Goal: Transaction & Acquisition: Purchase product/service

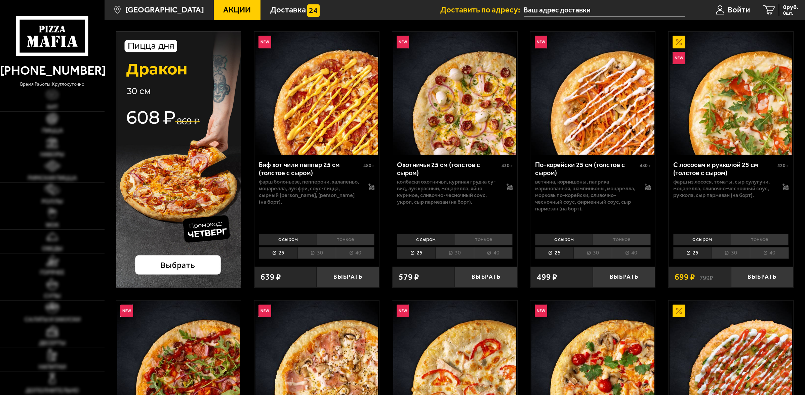
scroll to position [42, 0]
type input "[STREET_ADDRESS]"
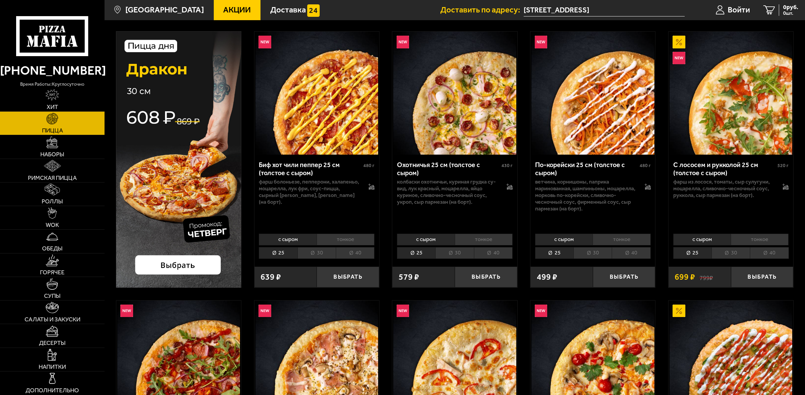
click at [353, 249] on li "40" at bounding box center [355, 253] width 39 height 12
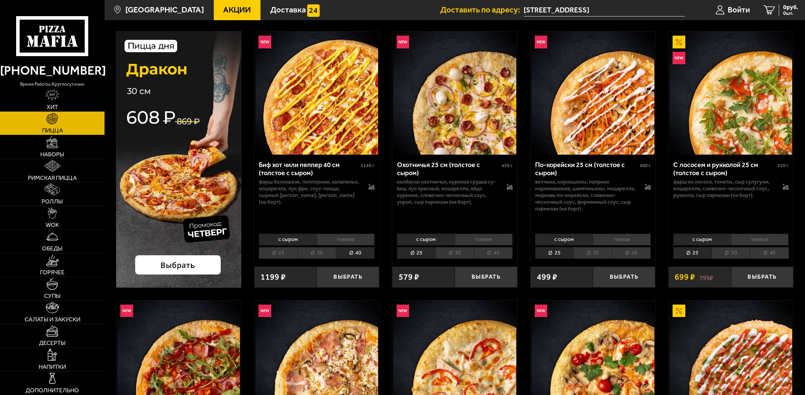
click at [503, 253] on li "40" at bounding box center [493, 253] width 39 height 12
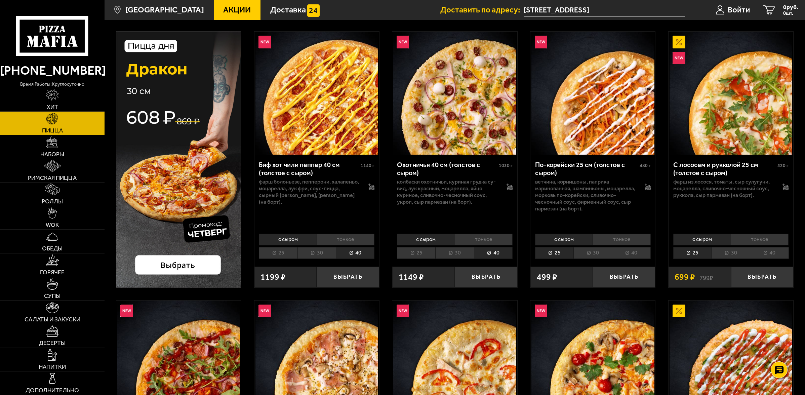
click at [634, 253] on li "40" at bounding box center [631, 253] width 39 height 12
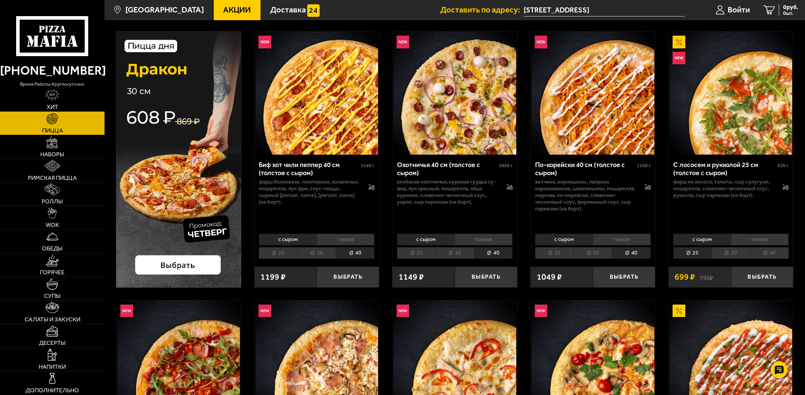
click at [775, 252] on li "40" at bounding box center [769, 253] width 39 height 12
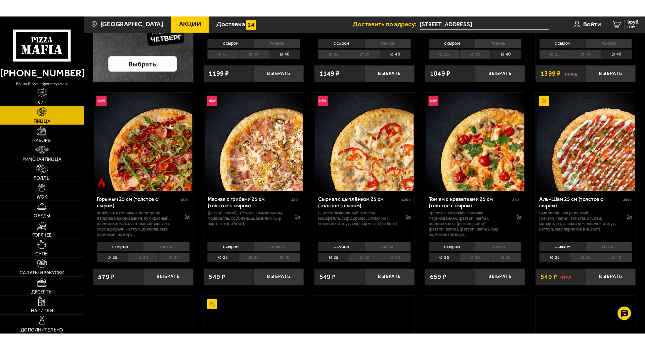
scroll to position [252, 0]
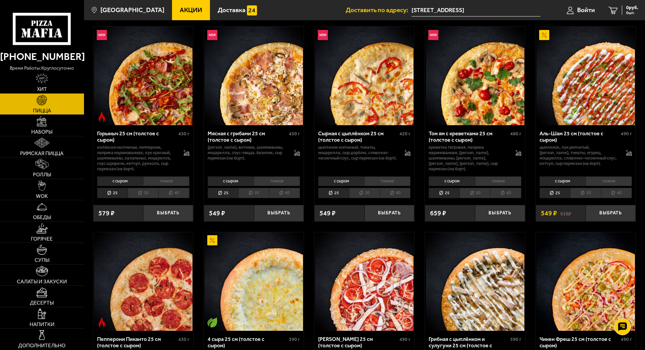
click at [189, 198] on li "40" at bounding box center [173, 193] width 31 height 10
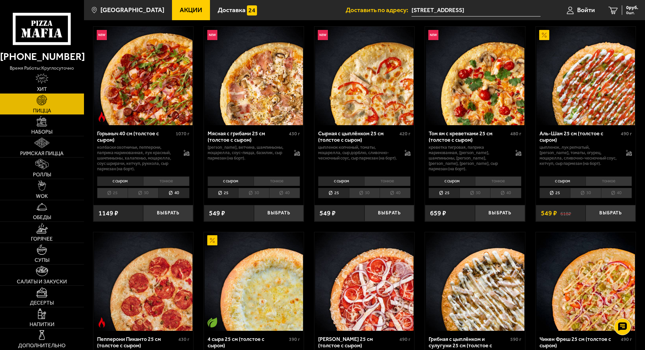
click at [300, 198] on li "40" at bounding box center [284, 193] width 31 height 10
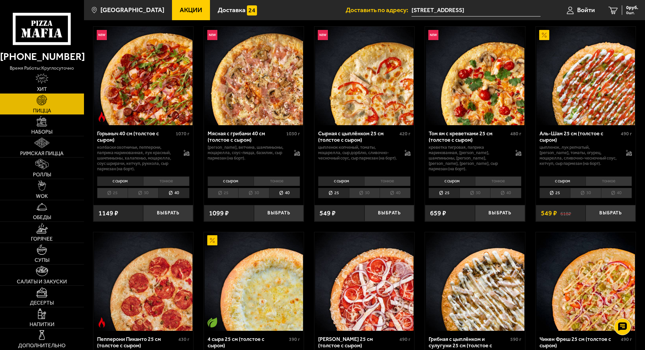
click at [411, 198] on li "40" at bounding box center [395, 193] width 31 height 10
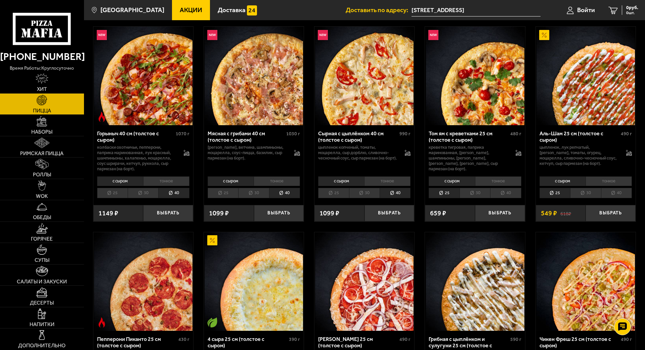
click at [180, 125] on img at bounding box center [143, 76] width 98 height 98
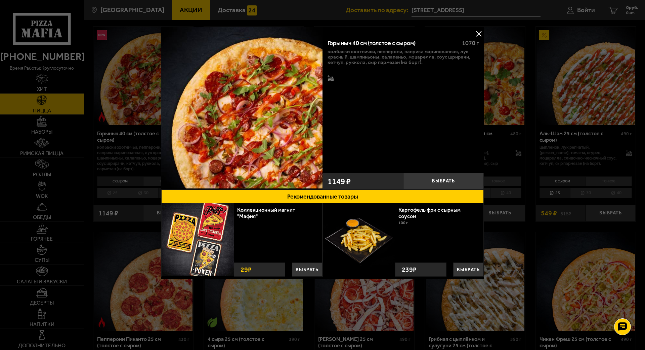
click at [484, 30] on button at bounding box center [479, 34] width 10 height 10
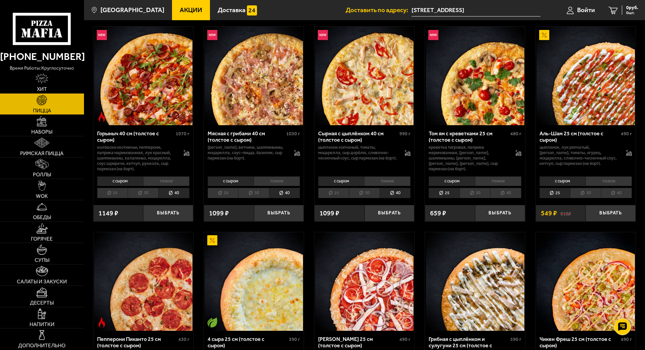
click at [411, 198] on li "40" at bounding box center [395, 193] width 31 height 10
click at [521, 198] on li "40" at bounding box center [505, 193] width 31 height 10
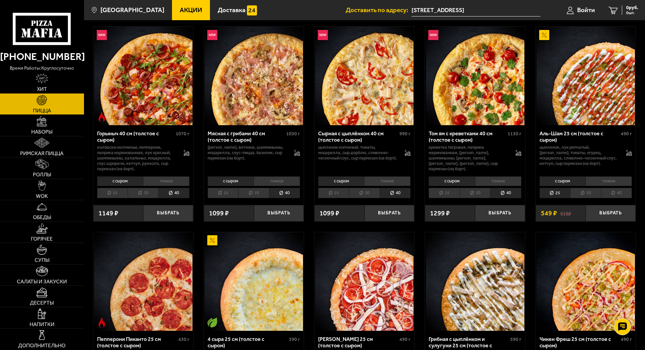
click at [632, 198] on li "40" at bounding box center [616, 193] width 31 height 10
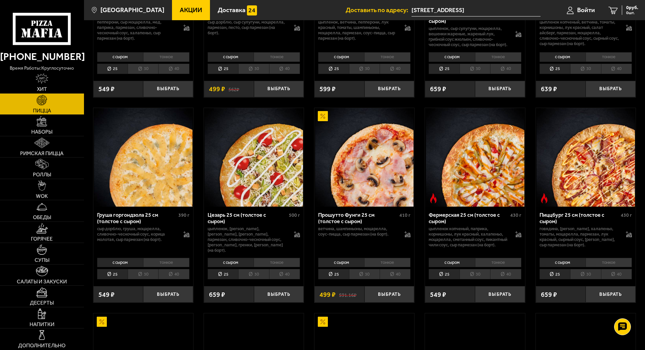
scroll to position [588, 0]
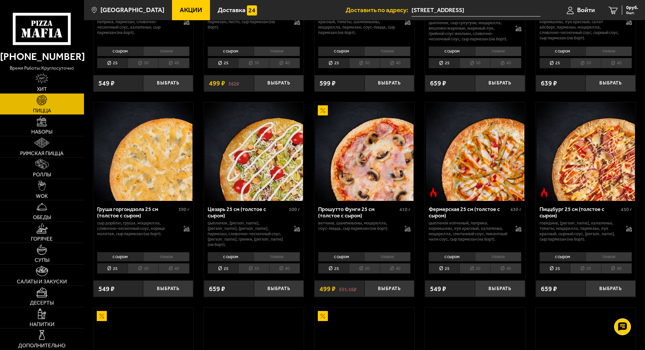
click at [521, 68] on li "40" at bounding box center [505, 63] width 31 height 10
click at [411, 68] on li "40" at bounding box center [395, 63] width 31 height 10
click at [300, 68] on li "40" at bounding box center [284, 63] width 31 height 10
click at [189, 68] on li "40" at bounding box center [173, 63] width 31 height 10
click at [632, 68] on li "40" at bounding box center [616, 63] width 31 height 10
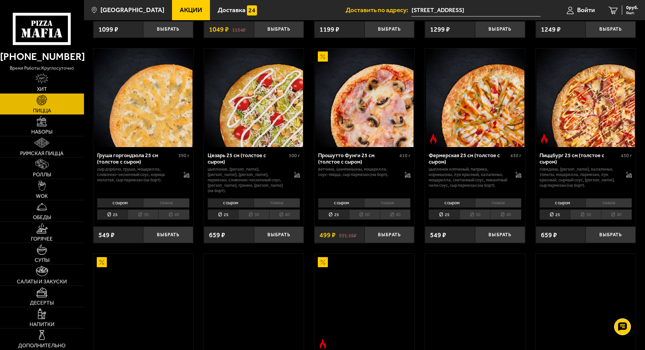
scroll to position [756, 0]
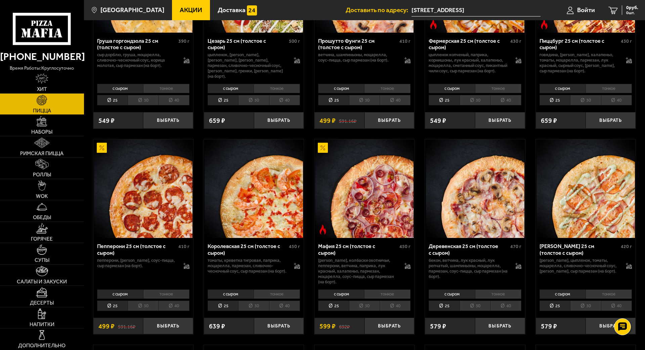
click at [521, 105] on li "40" at bounding box center [505, 100] width 31 height 10
click at [411, 105] on li "40" at bounding box center [395, 100] width 31 height 10
click at [300, 105] on li "40" at bounding box center [284, 100] width 31 height 10
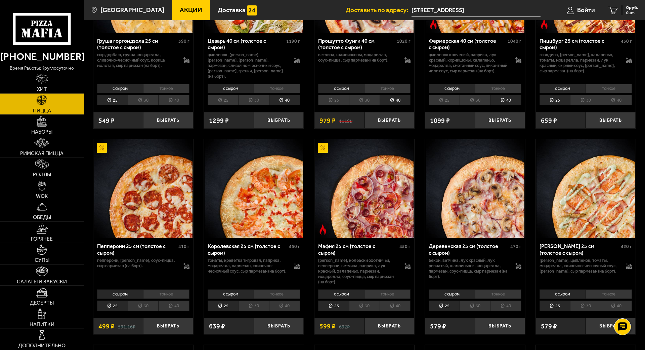
click at [189, 105] on li "40" at bounding box center [173, 100] width 31 height 10
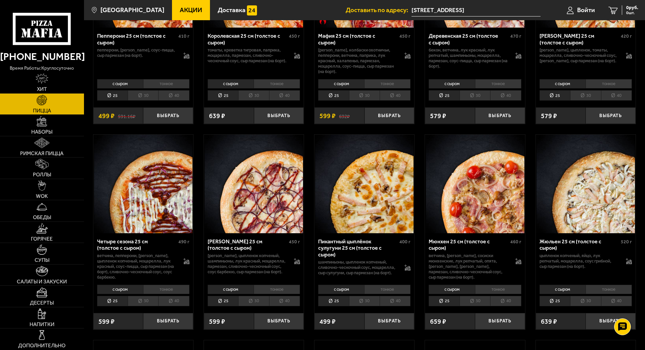
click at [189, 101] on li "40" at bounding box center [173, 95] width 31 height 10
click at [300, 101] on li "40" at bounding box center [284, 95] width 31 height 10
click at [411, 101] on li "40" at bounding box center [395, 95] width 31 height 10
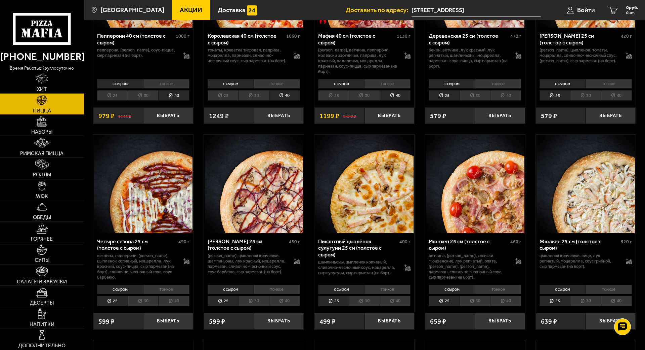
click at [521, 101] on li "40" at bounding box center [505, 95] width 31 height 10
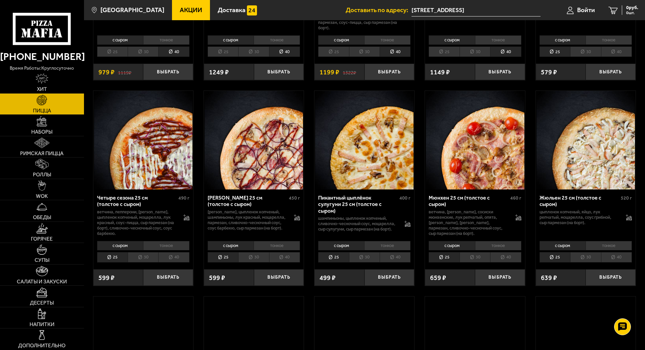
scroll to position [1051, 0]
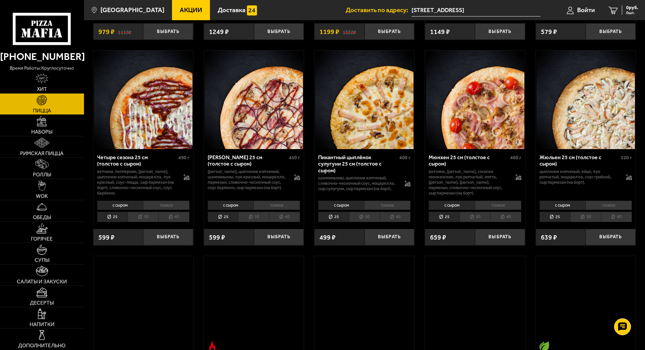
click at [632, 16] on li "40" at bounding box center [616, 11] width 31 height 10
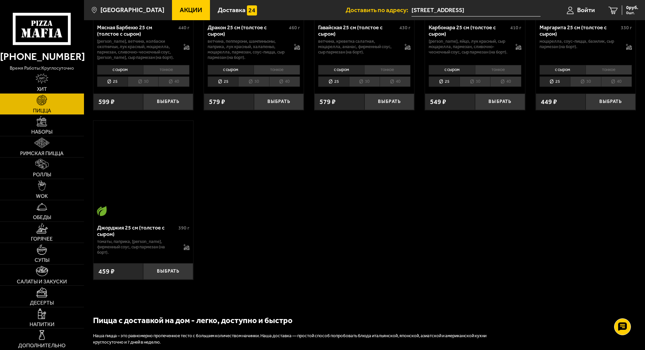
scroll to position [1387, 0]
